Goal: Task Accomplishment & Management: Use online tool/utility

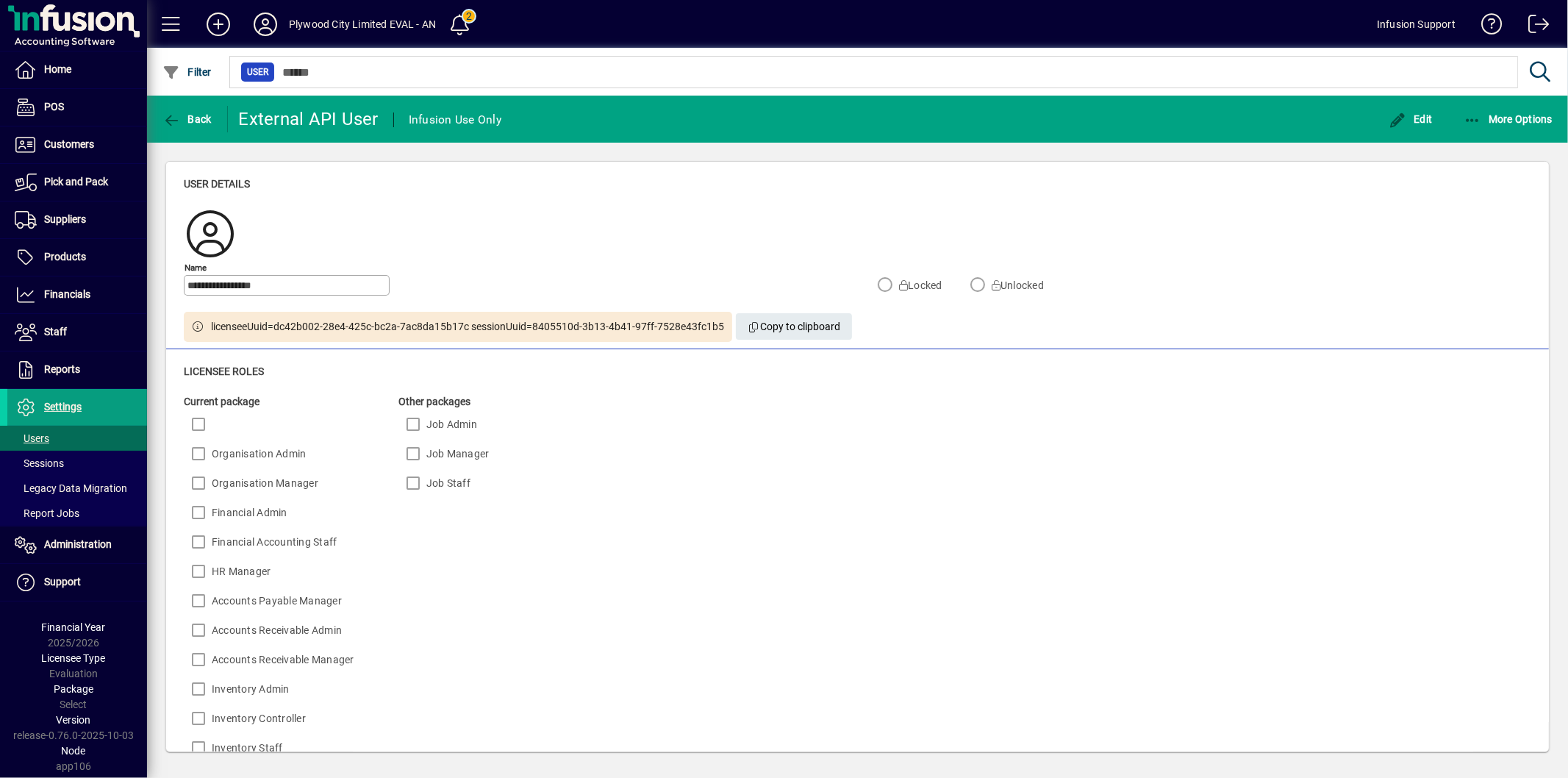
click at [958, 557] on div "Current package Organisation Admin Organisation Manager Financial Admin Financi…" at bounding box center [629, 725] width 891 height 663
click at [17, 128] on span at bounding box center [77, 145] width 139 height 35
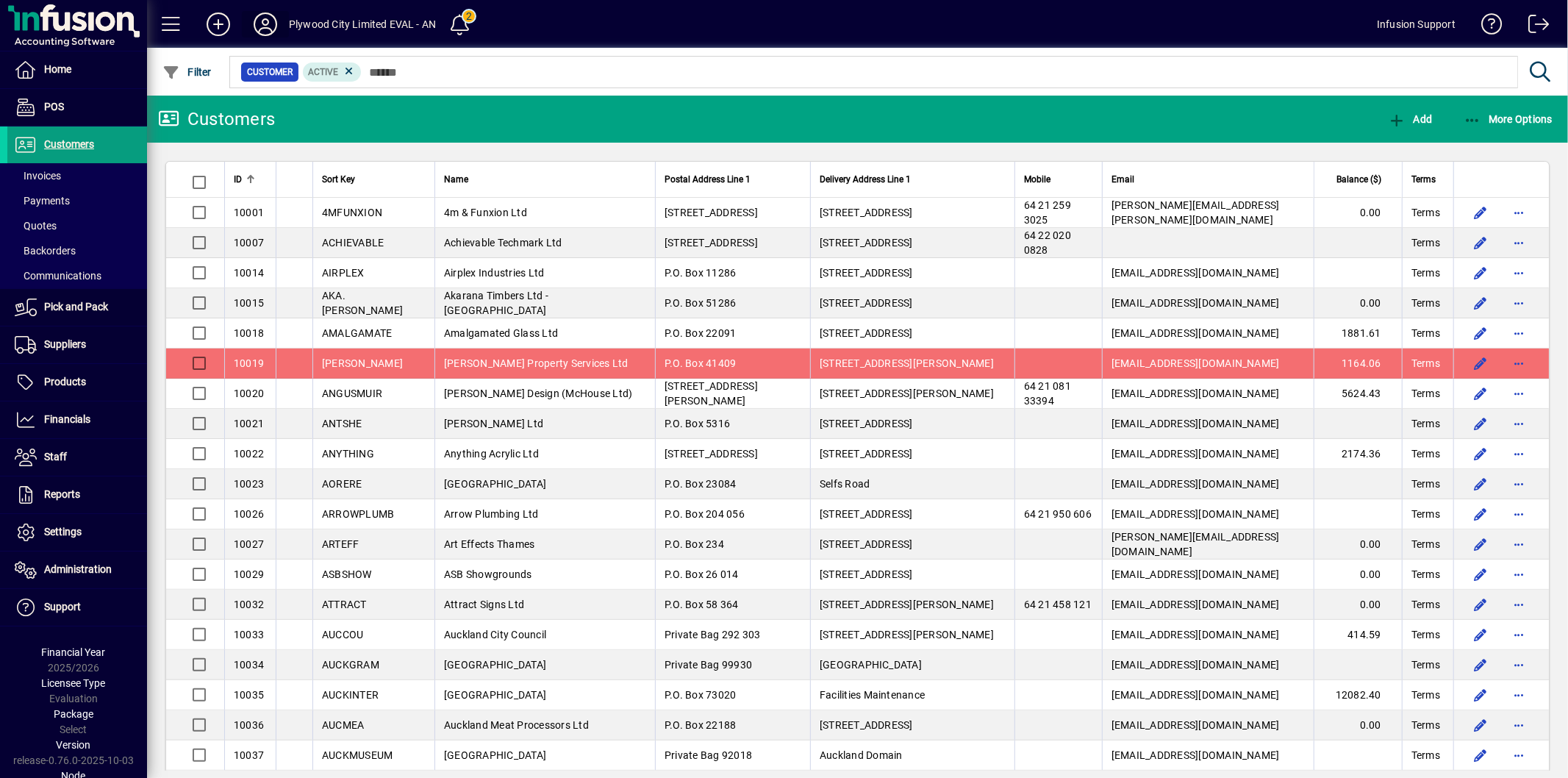
click at [267, 28] on icon at bounding box center [266, 25] width 30 height 24
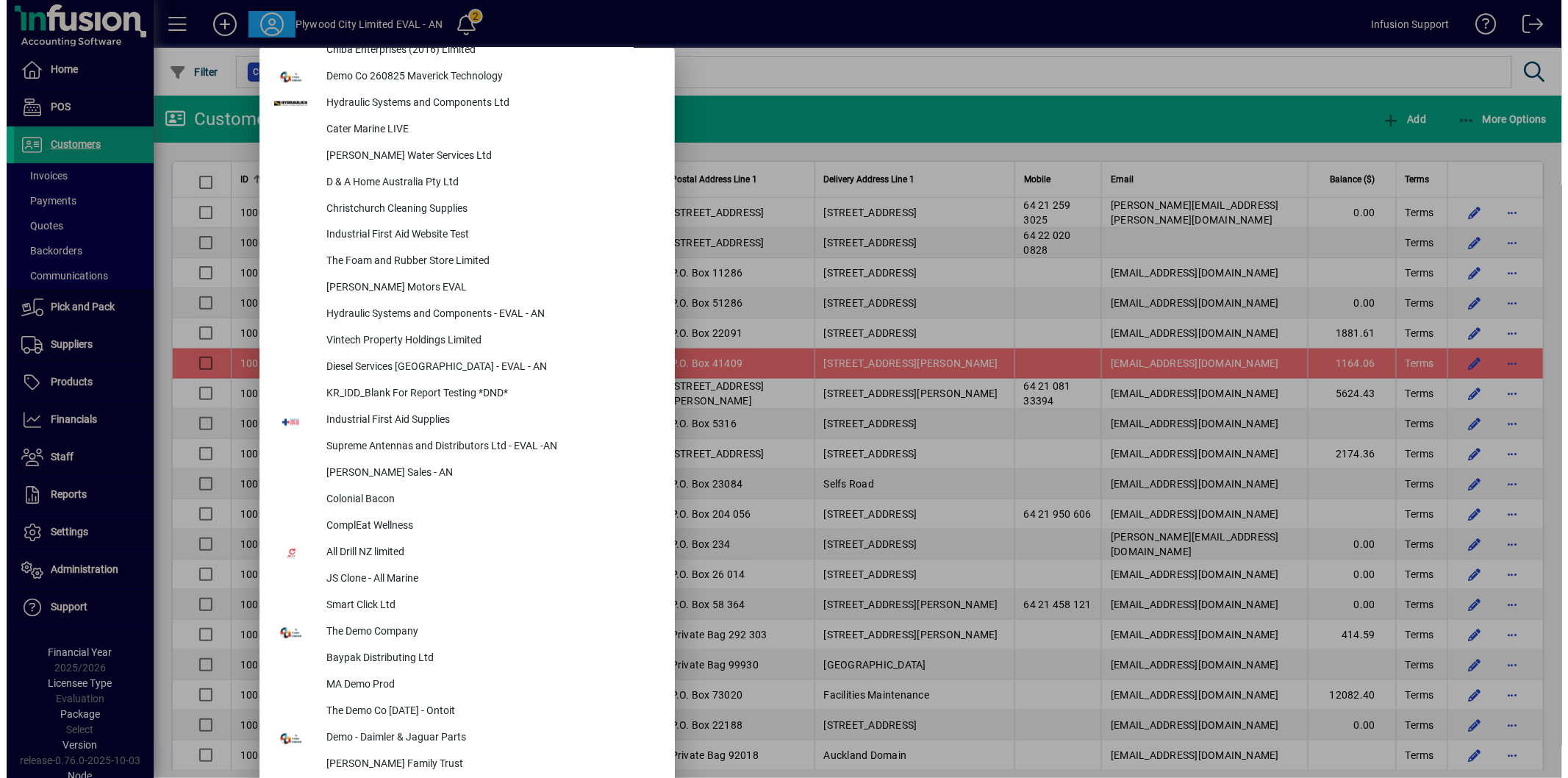
scroll to position [408, 0]
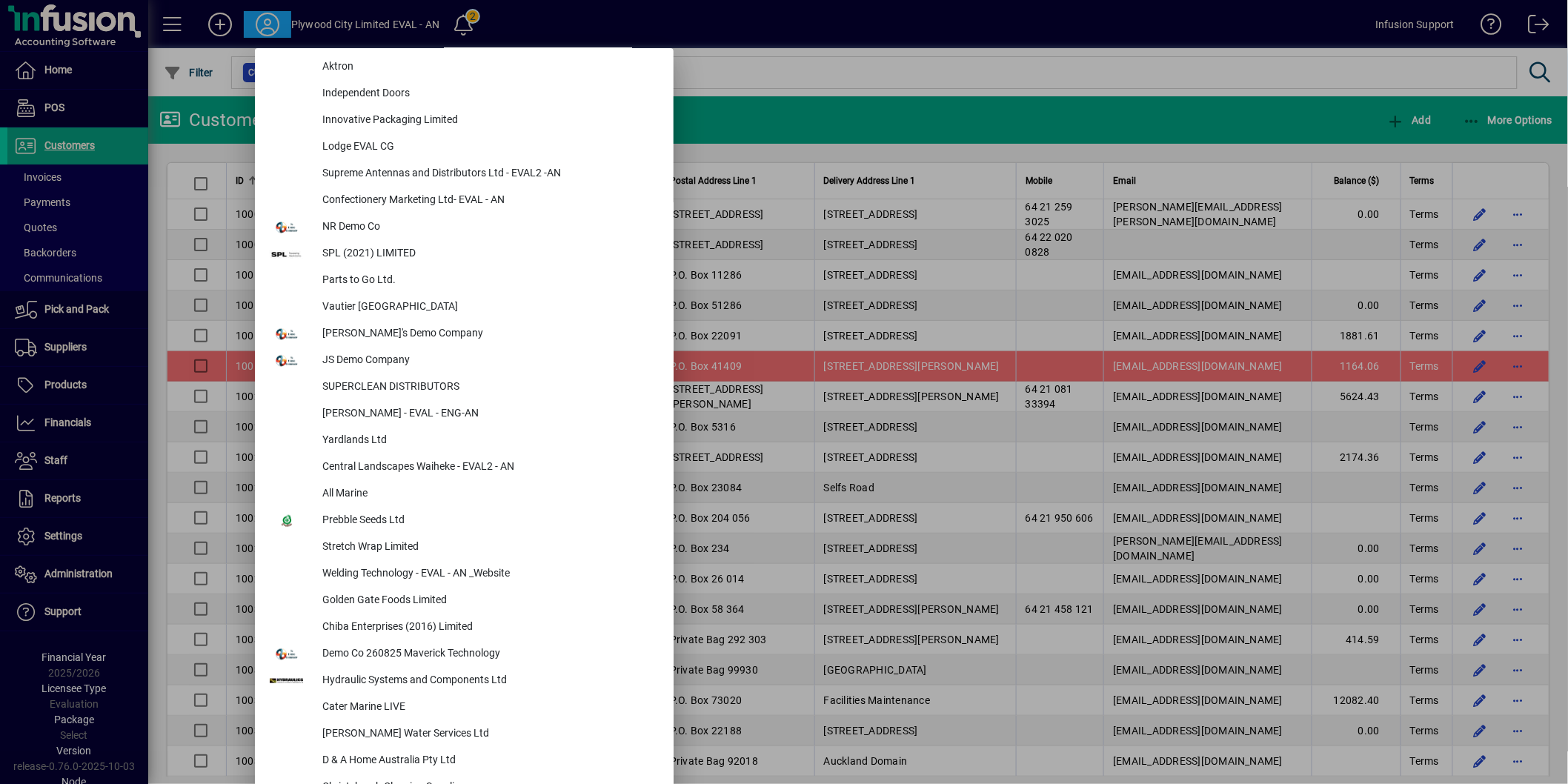
click at [774, 60] on div at bounding box center [784, 392] width 1568 height 784
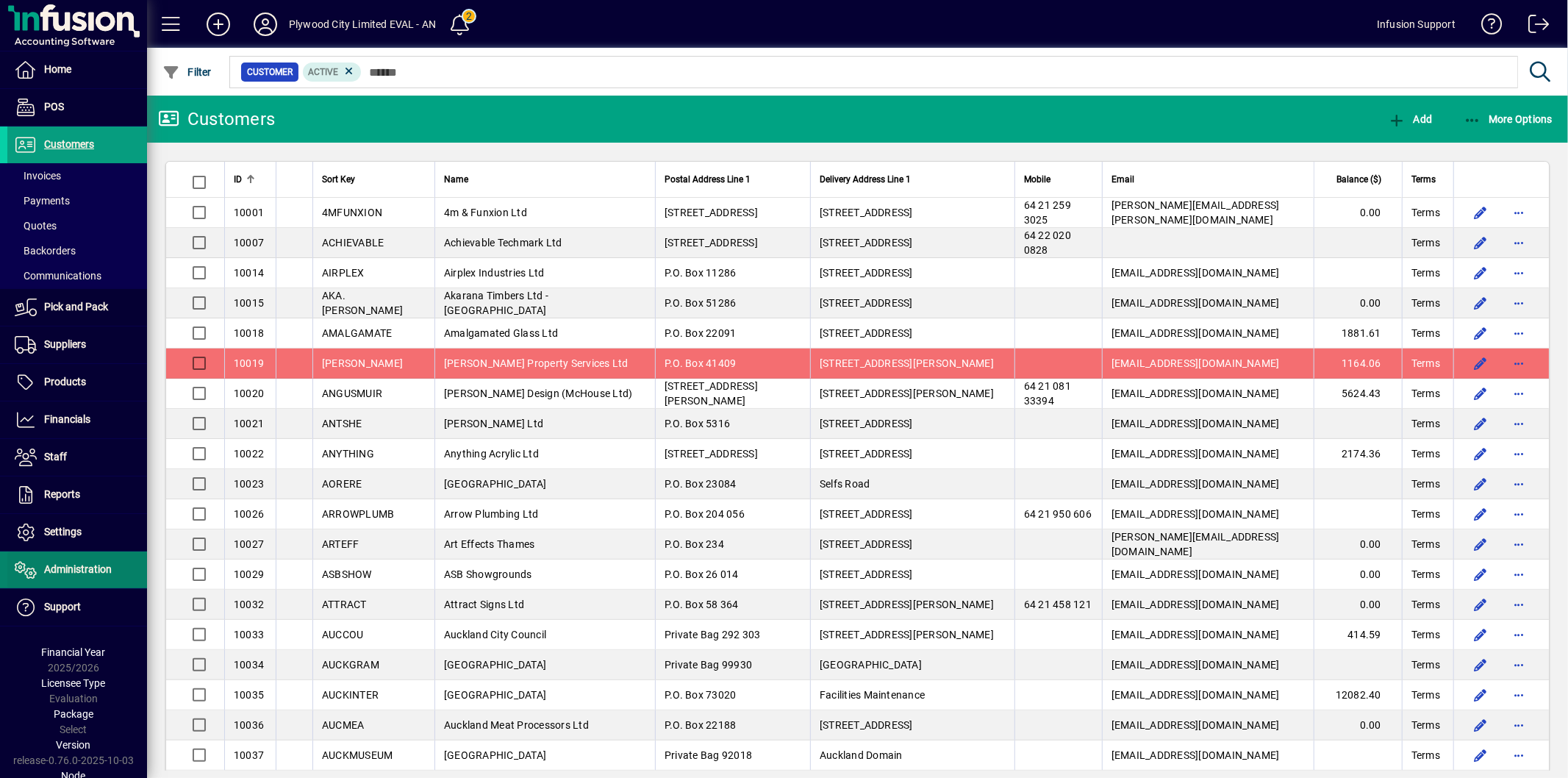
click at [93, 572] on span "Administration" at bounding box center [77, 569] width 67 height 12
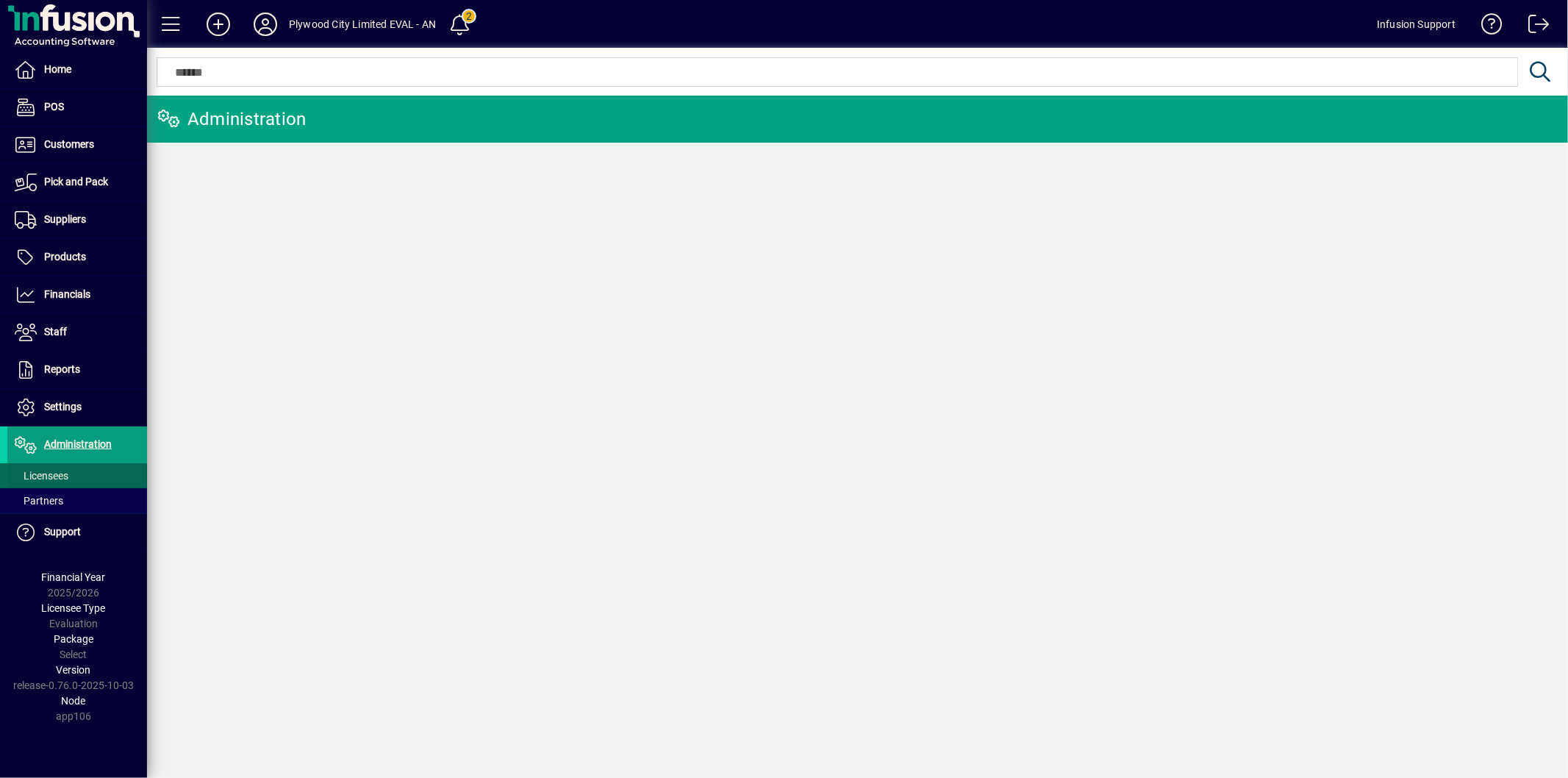
click at [71, 478] on span at bounding box center [77, 476] width 139 height 35
click at [376, 57] on div at bounding box center [937, 56] width 1421 height 17
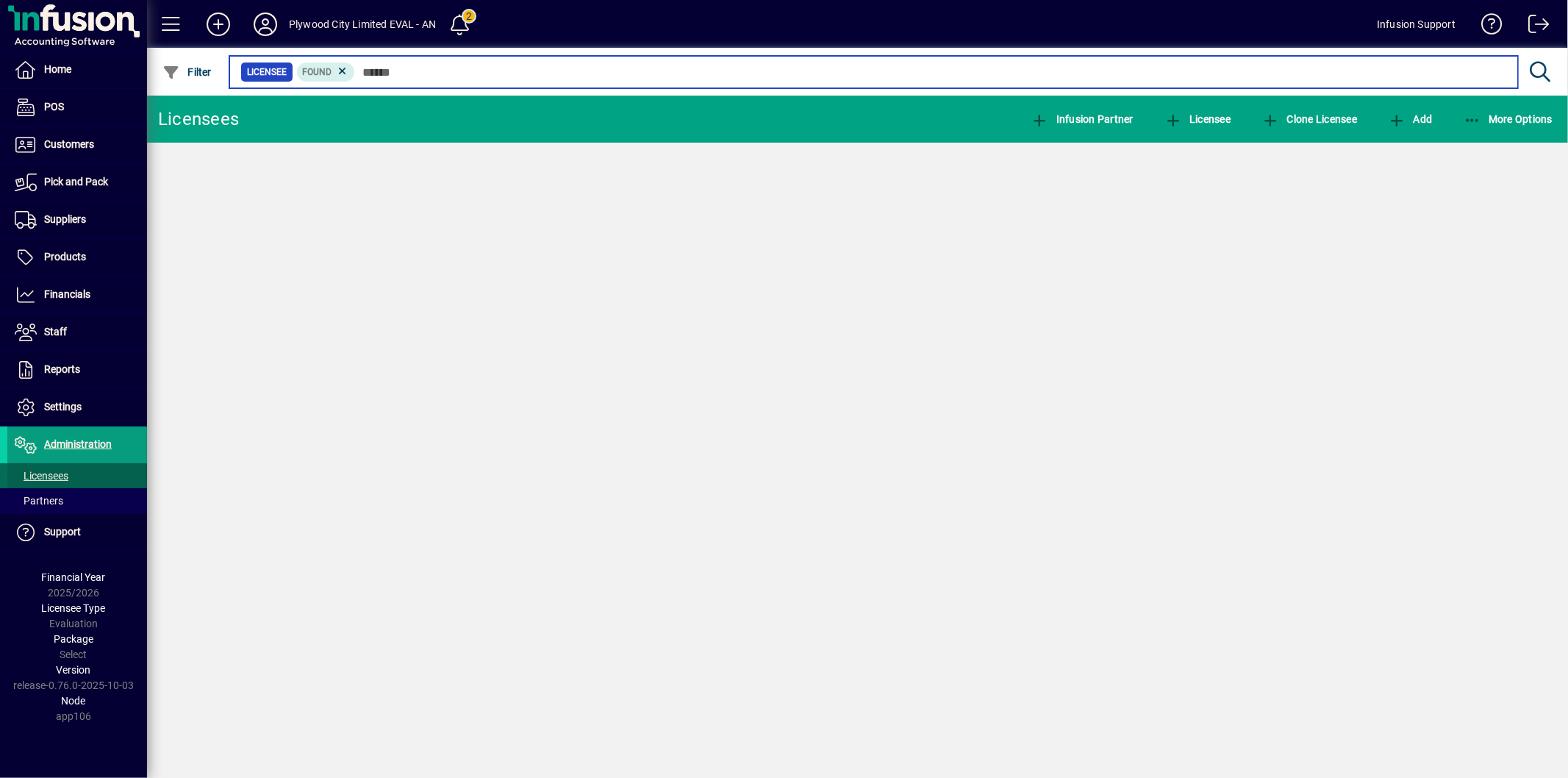
click at [408, 71] on input "text" at bounding box center [931, 72] width 1151 height 20
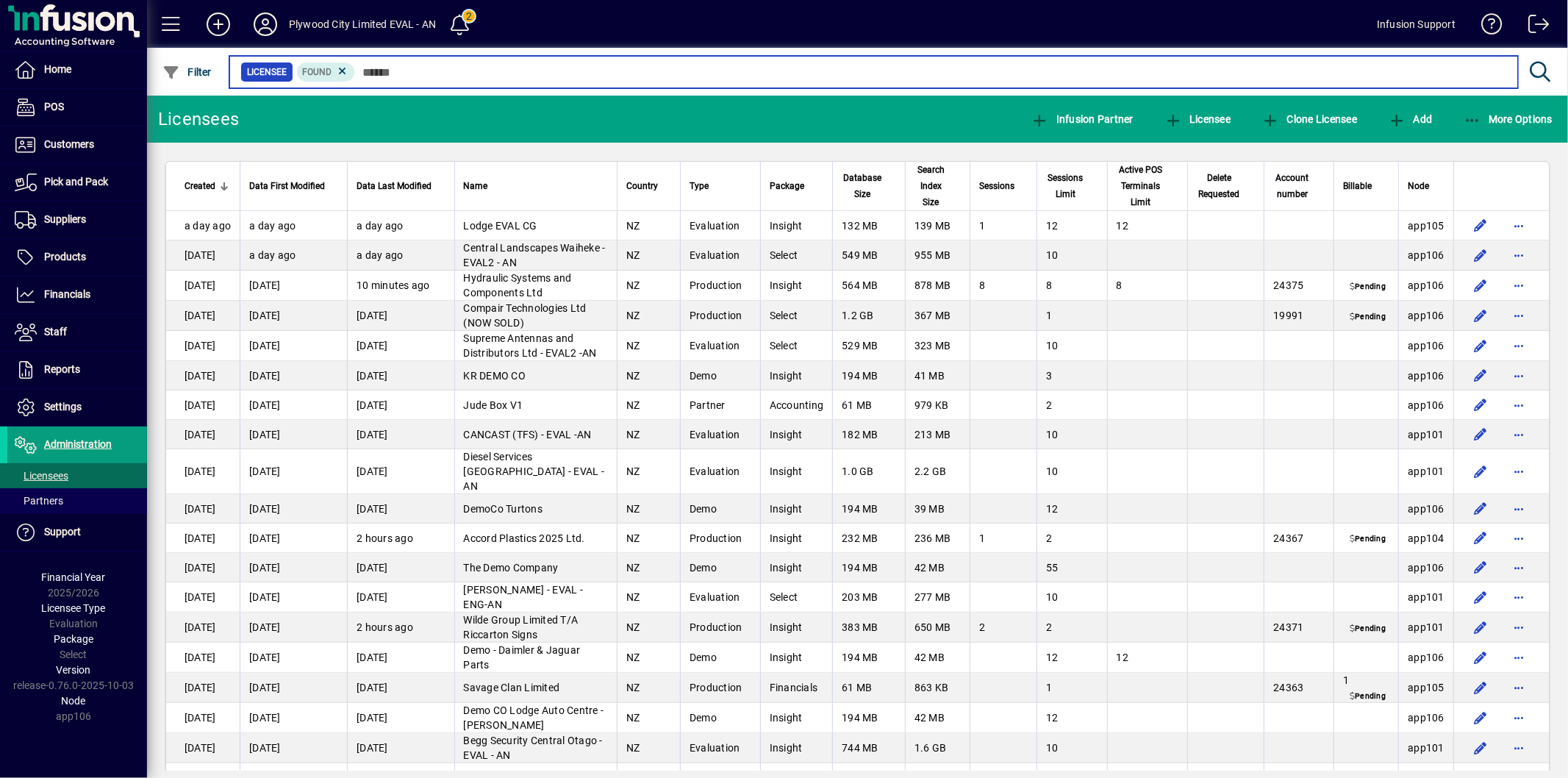
click at [444, 71] on input "text" at bounding box center [931, 72] width 1151 height 20
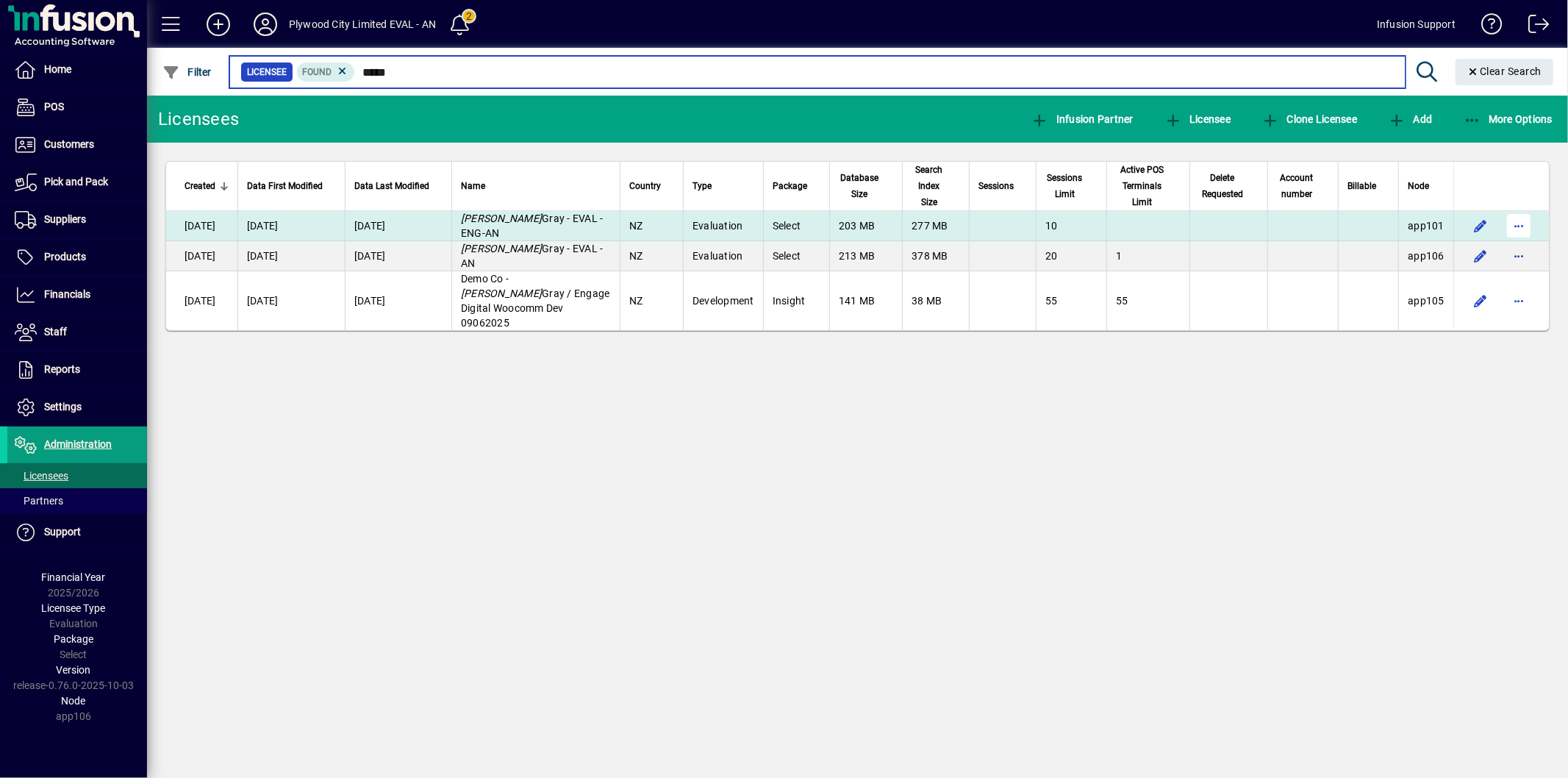
type input "*****"
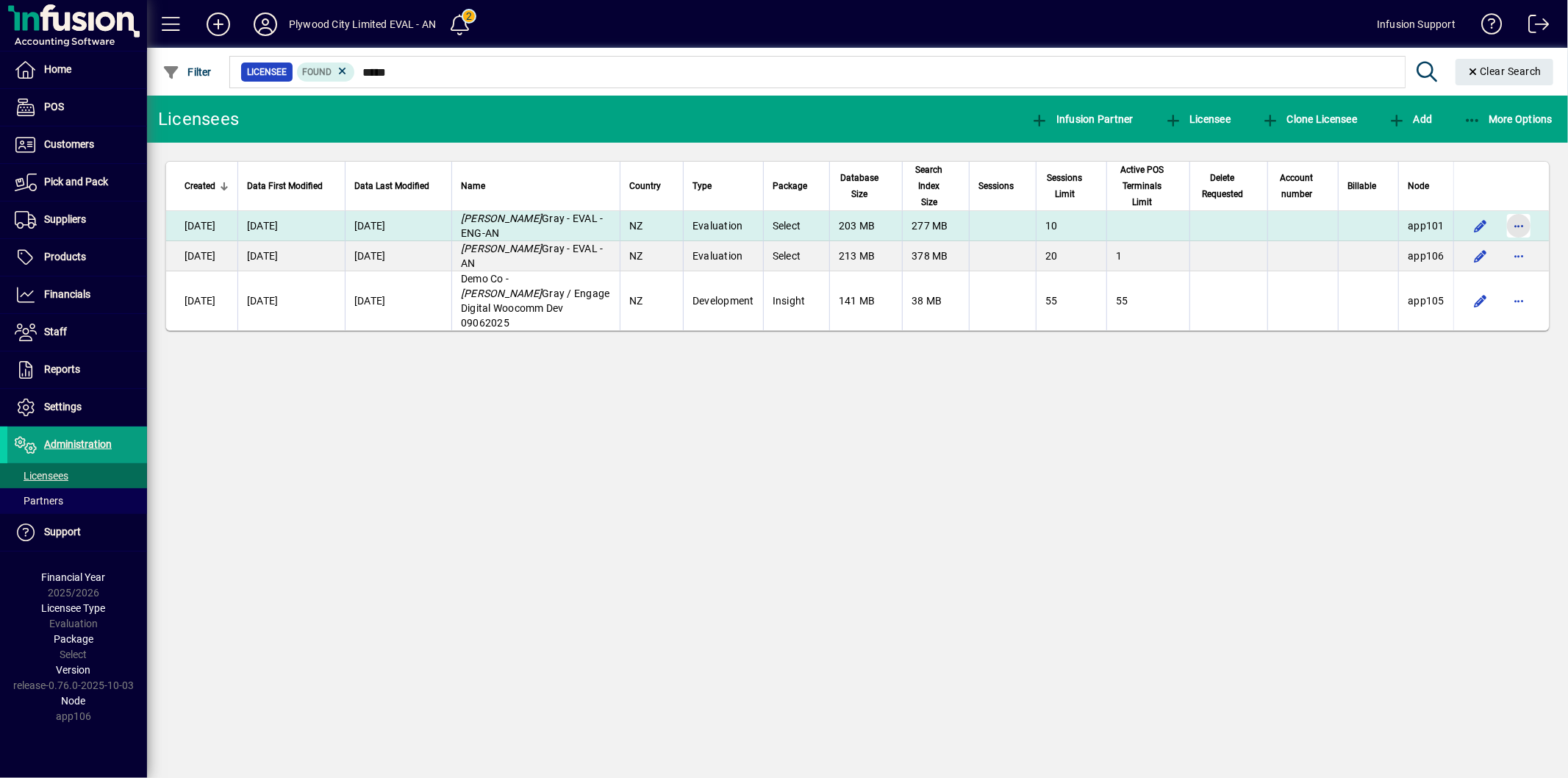
click at [1518, 226] on span "button" at bounding box center [1519, 226] width 35 height 35
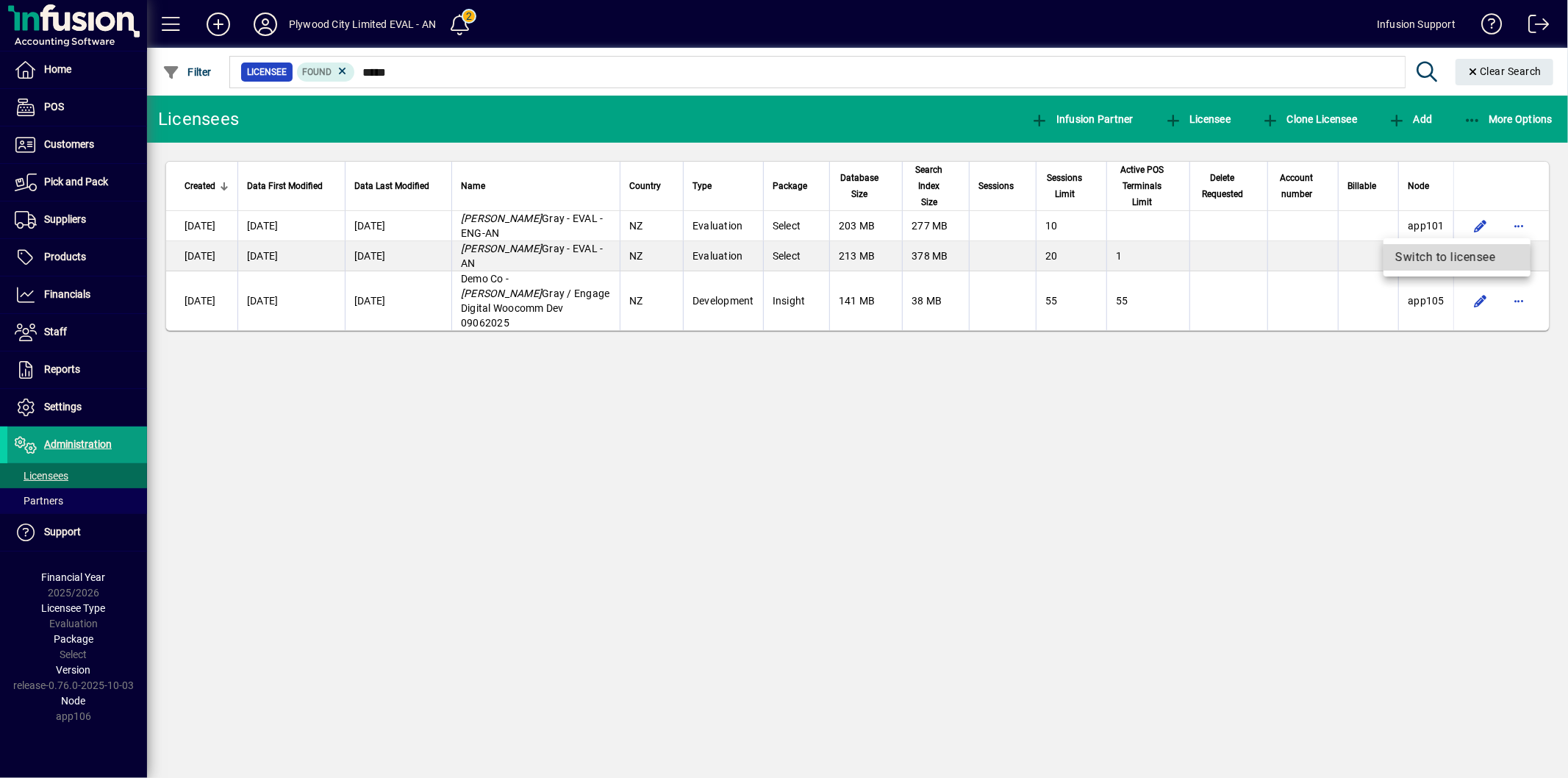
click at [1405, 260] on span "Switch to licensee" at bounding box center [1457, 257] width 124 height 18
